Goal: Check status: Check status

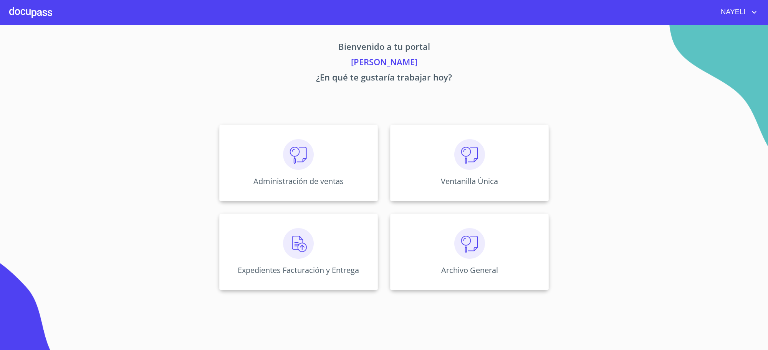
click at [272, 179] on p "Administración de ventas" at bounding box center [298, 181] width 90 height 10
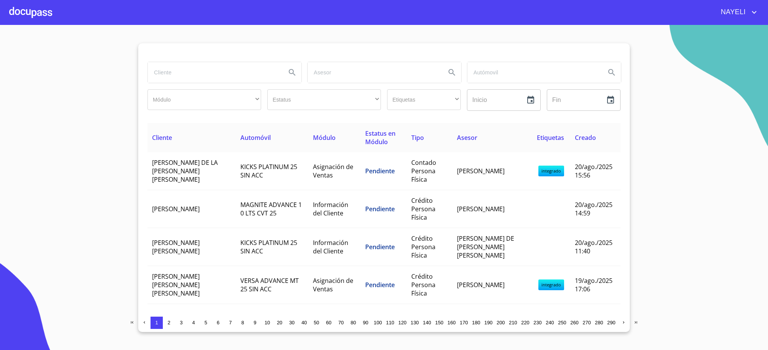
click at [193, 71] on input "search" at bounding box center [214, 72] width 132 height 21
type input "a"
type input "[PERSON_NAME]"
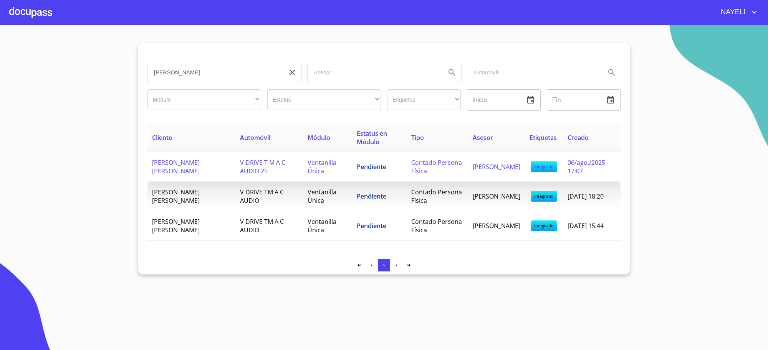
click at [331, 171] on td "Ventanilla Única" at bounding box center [328, 167] width 50 height 30
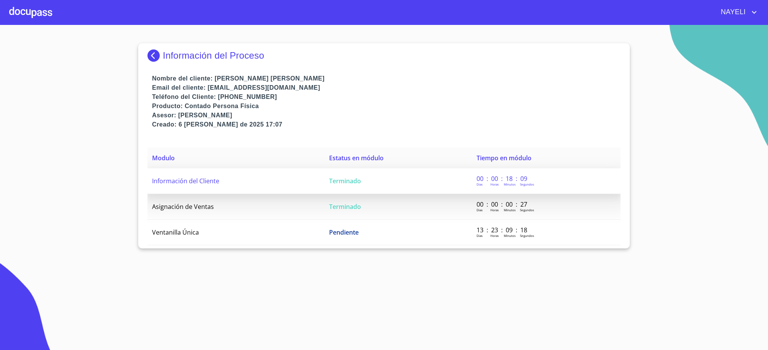
click at [385, 188] on td "Terminado" at bounding box center [397, 182] width 147 height 26
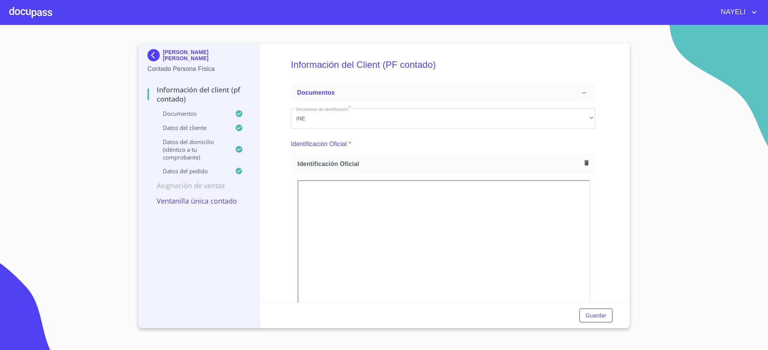
click at [156, 52] on img at bounding box center [154, 55] width 15 height 12
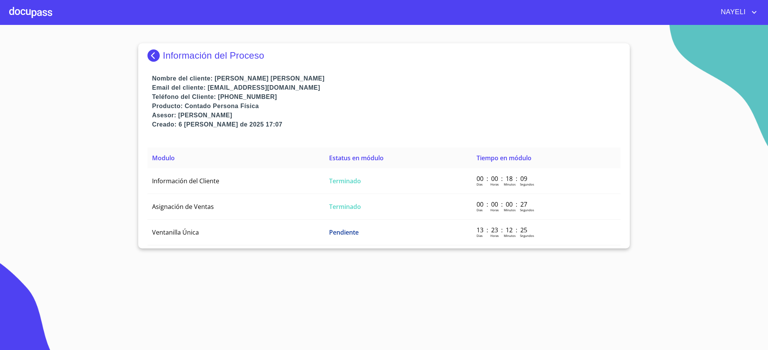
click at [156, 52] on img at bounding box center [154, 56] width 15 height 12
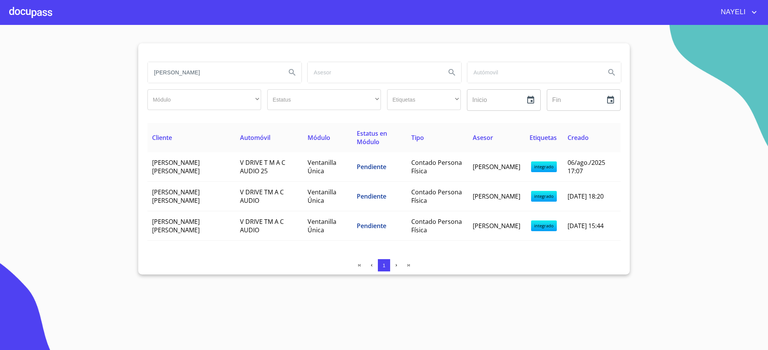
click at [192, 71] on input "[PERSON_NAME]" at bounding box center [214, 72] width 132 height 21
type input "[PERSON_NAME]"
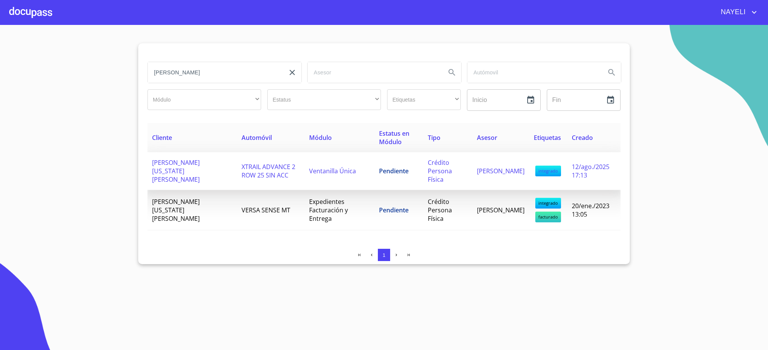
click at [379, 167] on span "Pendiente" at bounding box center [394, 171] width 30 height 8
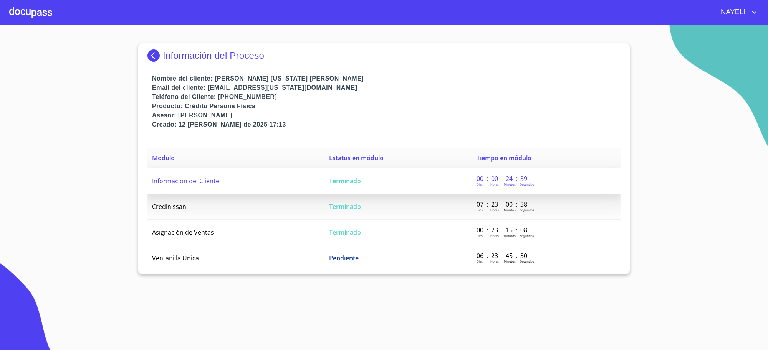
click at [365, 182] on td "Terminado" at bounding box center [397, 182] width 147 height 26
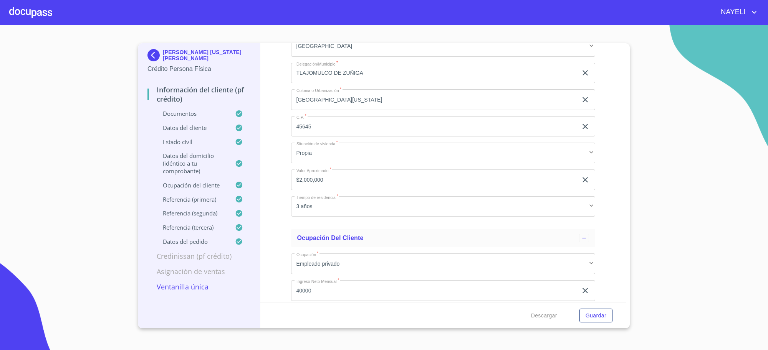
scroll to position [2687, 0]
